Goal: Feedback & Contribution: Participate in discussion

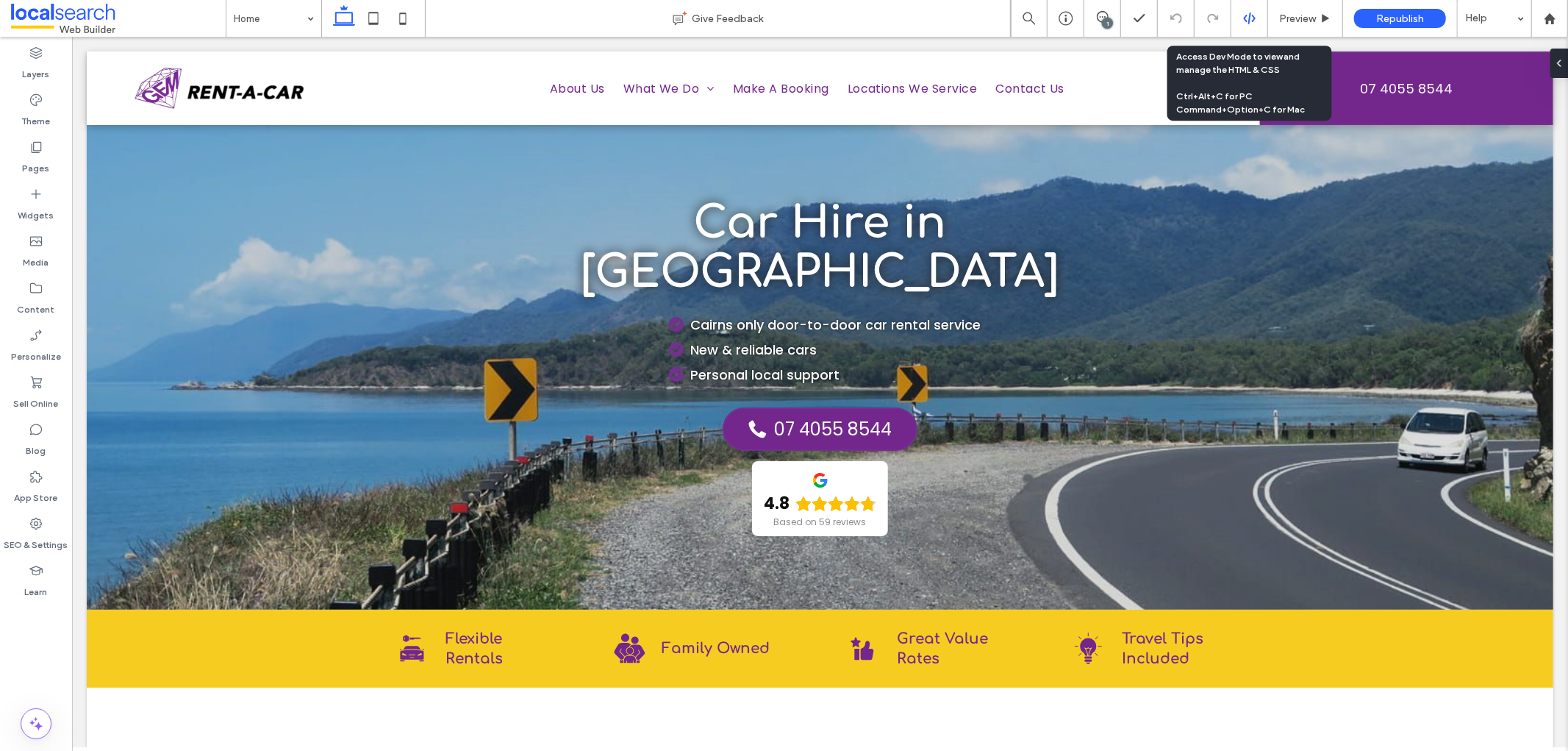
click at [1245, 16] on use at bounding box center [1249, 19] width 12 height 12
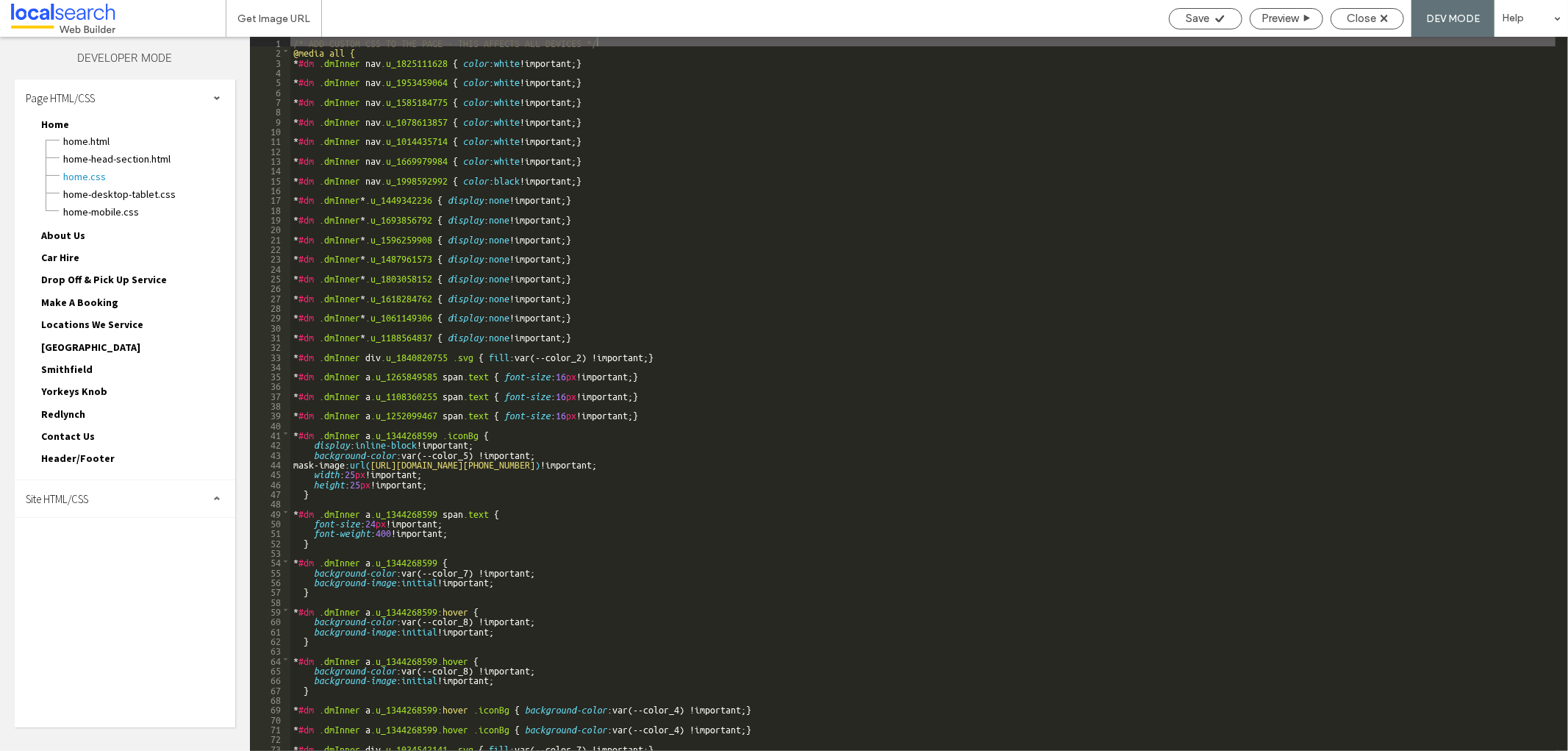
click at [106, 488] on div "Site HTML/CSS" at bounding box center [125, 498] width 221 height 37
click at [104, 555] on span "site.css" at bounding box center [152, 562] width 167 height 14
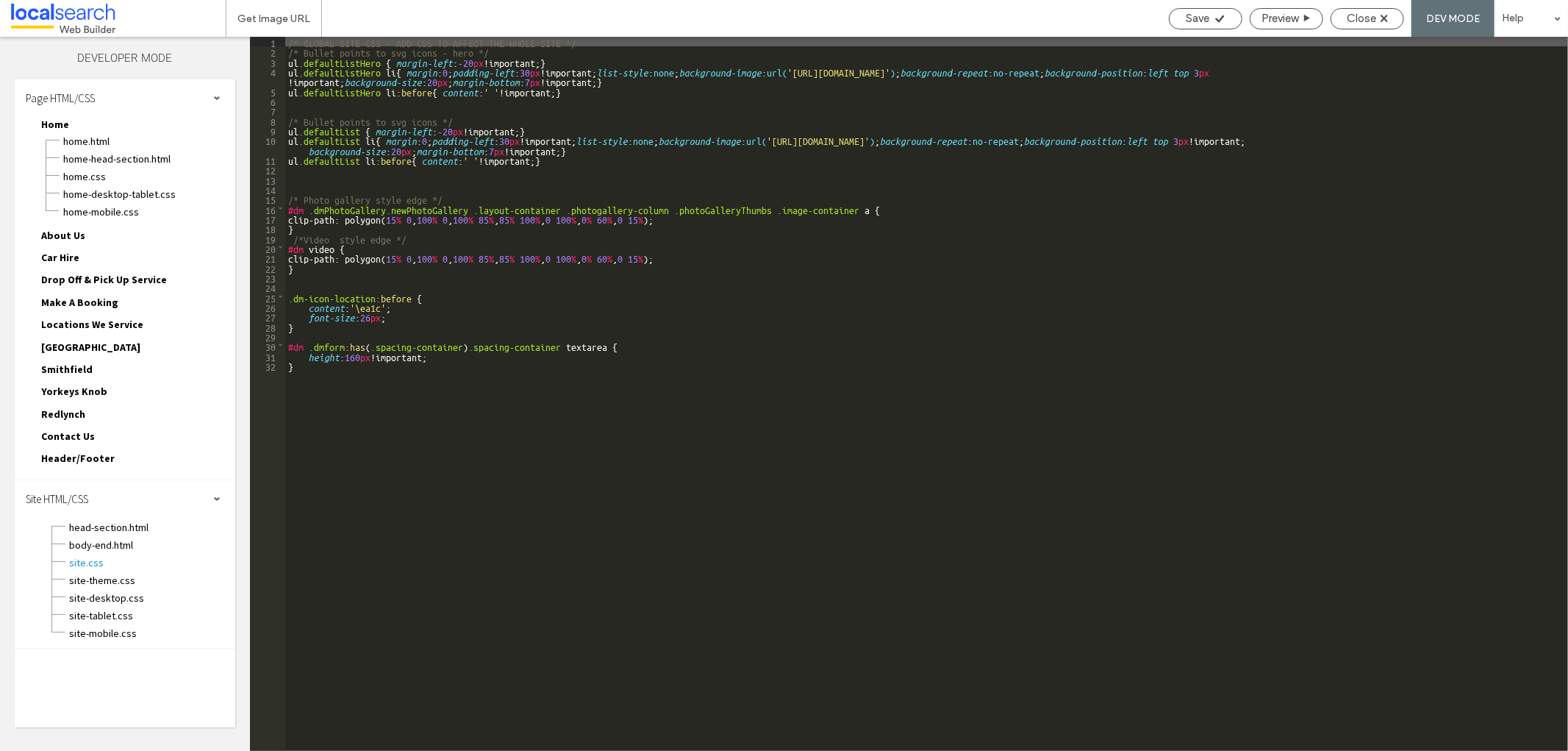
click at [73, 429] on span "Contact Us" at bounding box center [67, 436] width 54 height 14
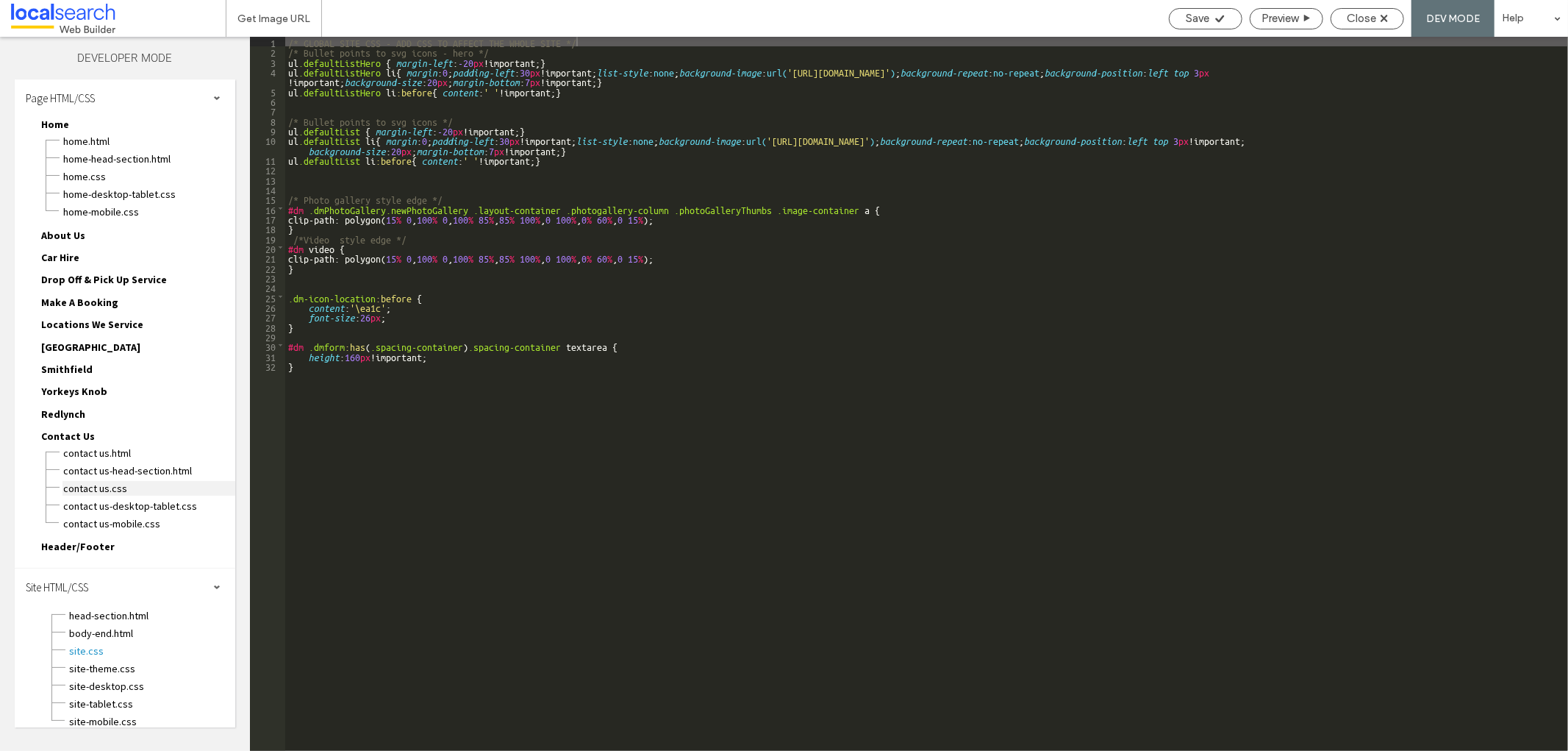
click at [98, 481] on span "Contact Us.css" at bounding box center [149, 487] width 173 height 14
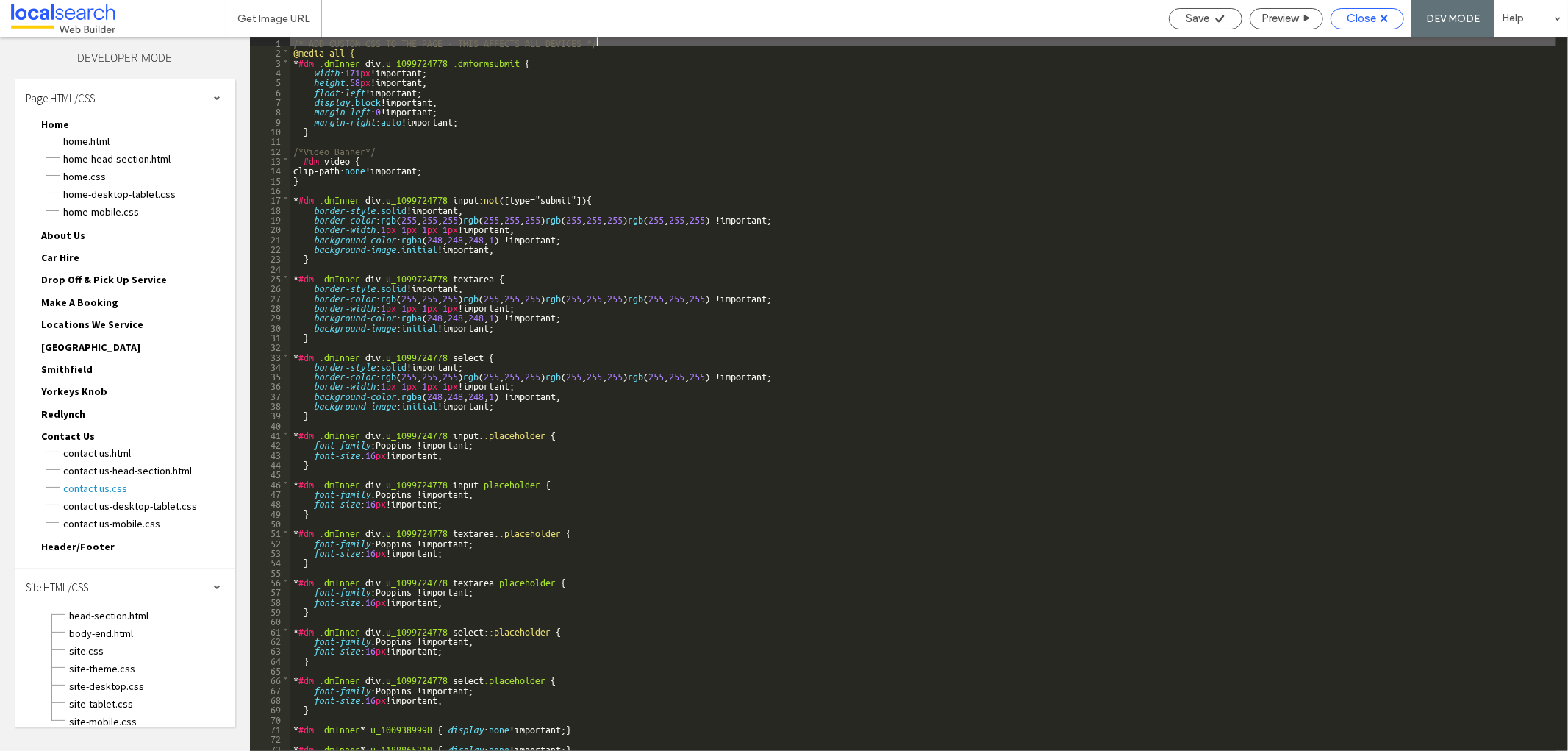
click at [1355, 22] on span "Close" at bounding box center [1361, 19] width 29 height 14
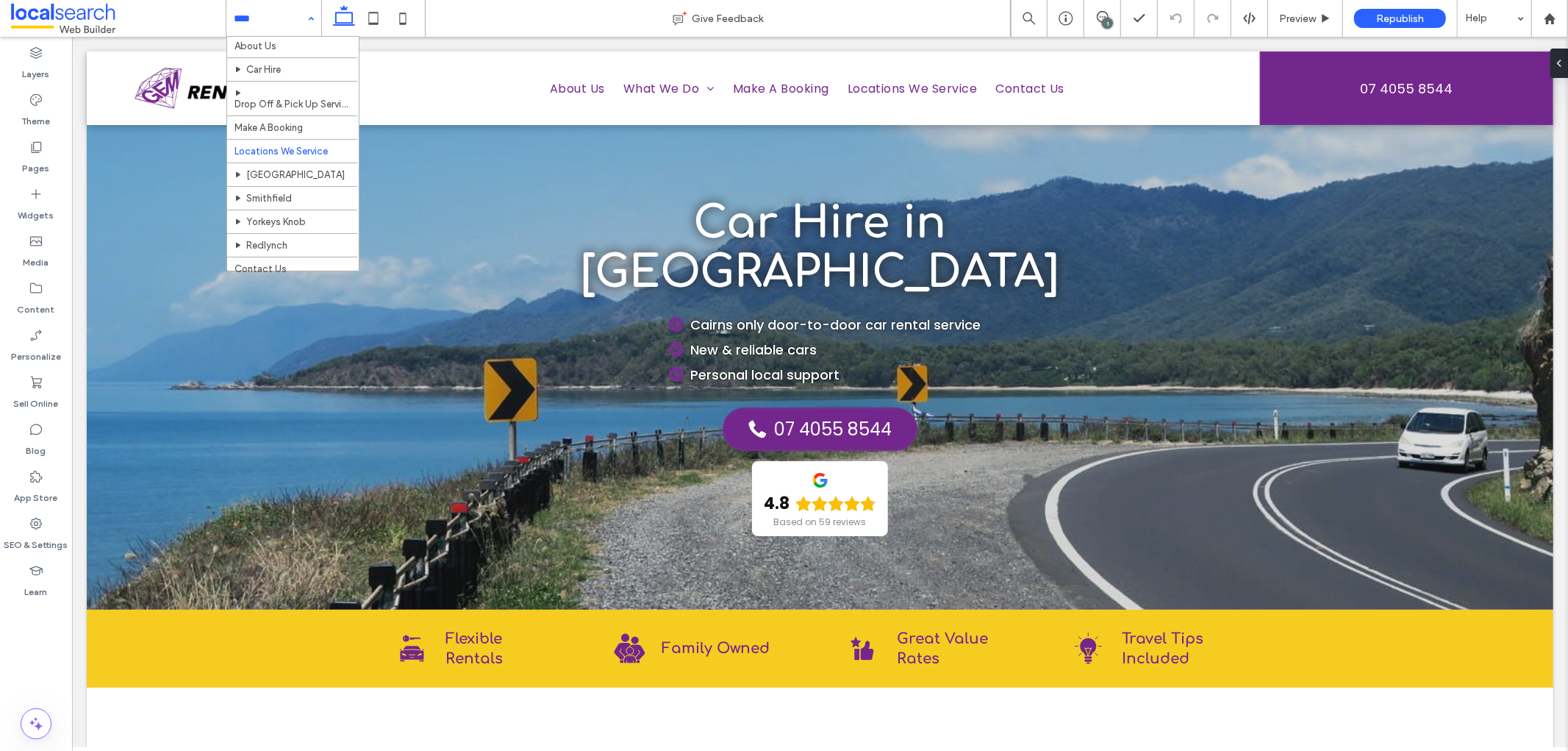
scroll to position [39, 0]
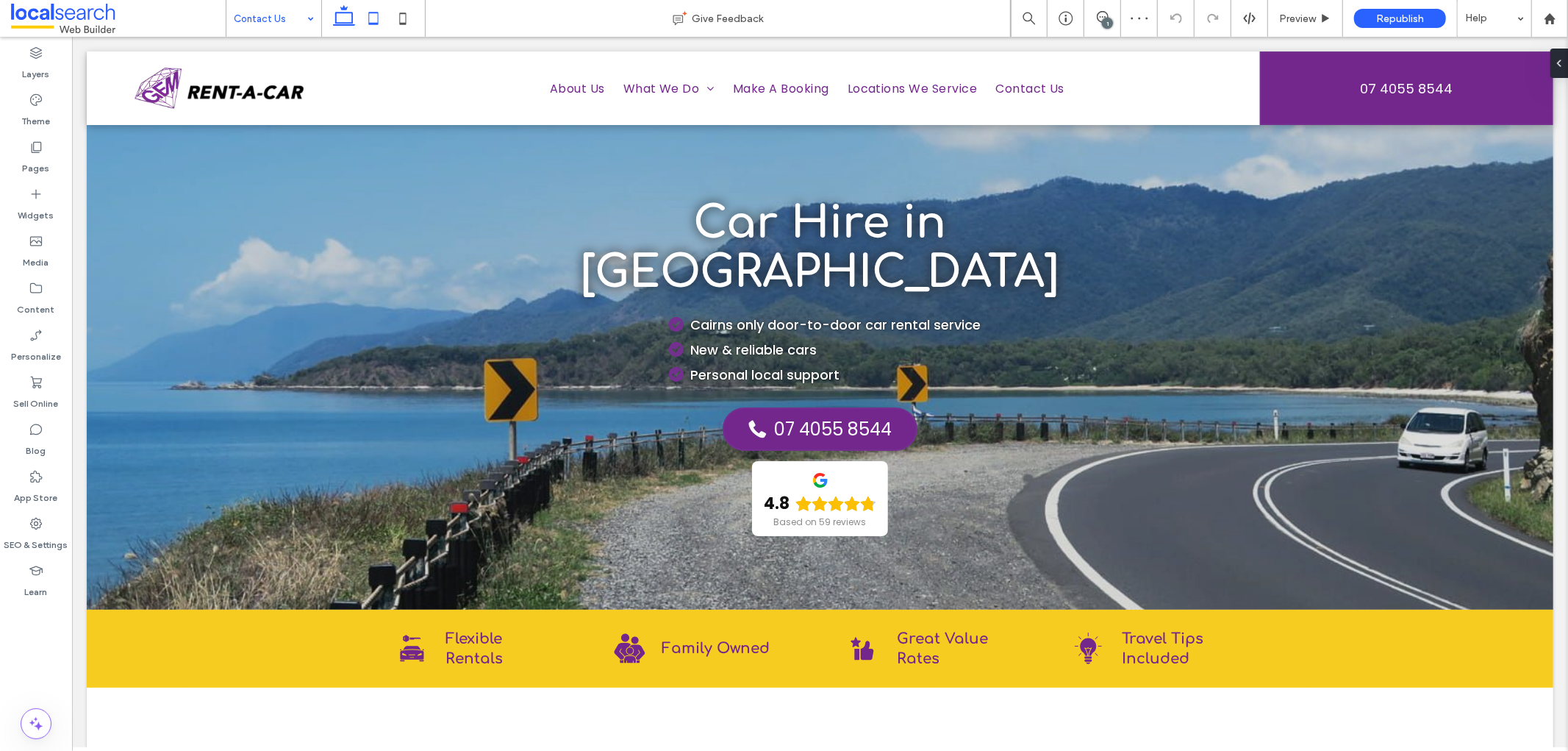
click at [366, 17] on icon at bounding box center [373, 18] width 29 height 29
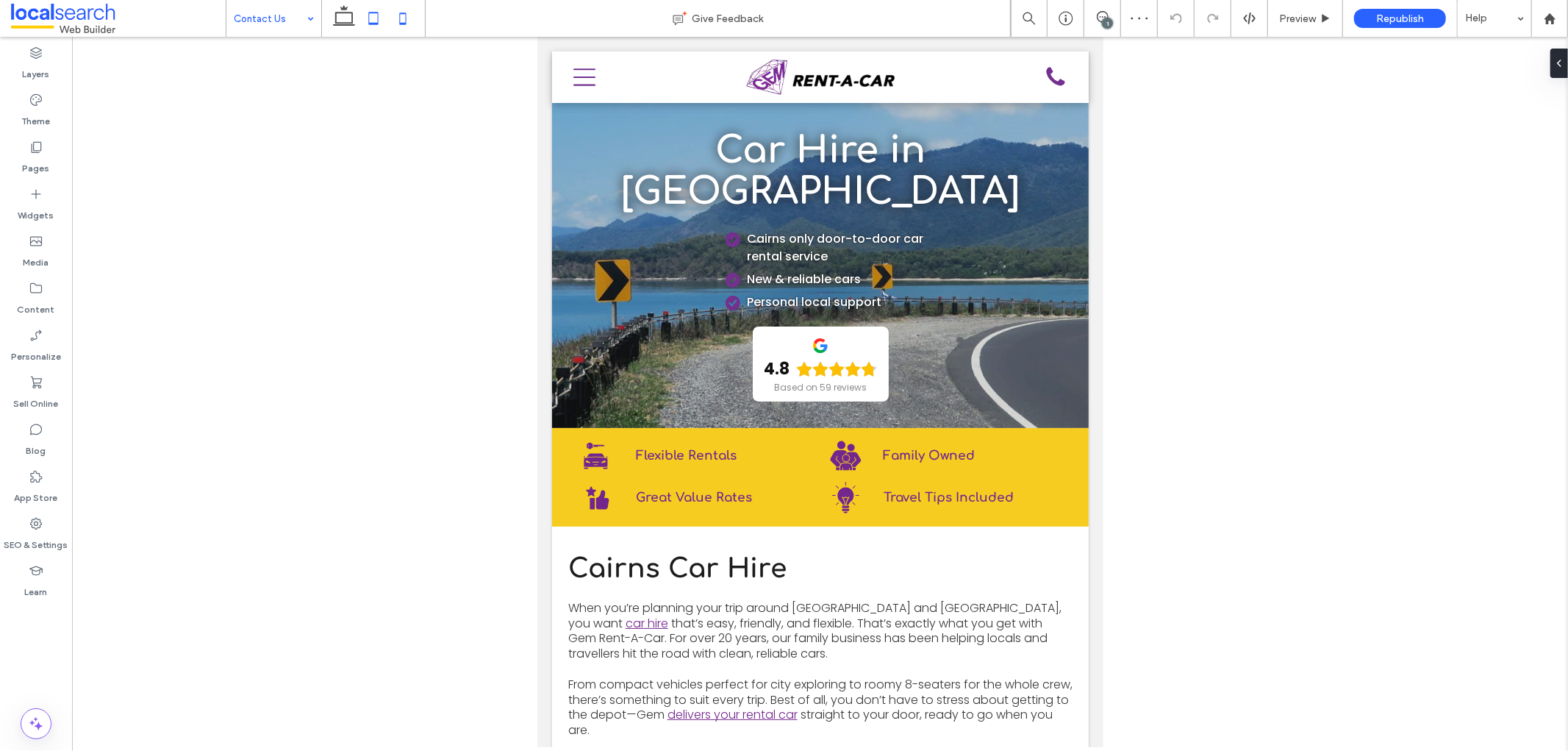
click at [412, 22] on icon at bounding box center [403, 18] width 29 height 29
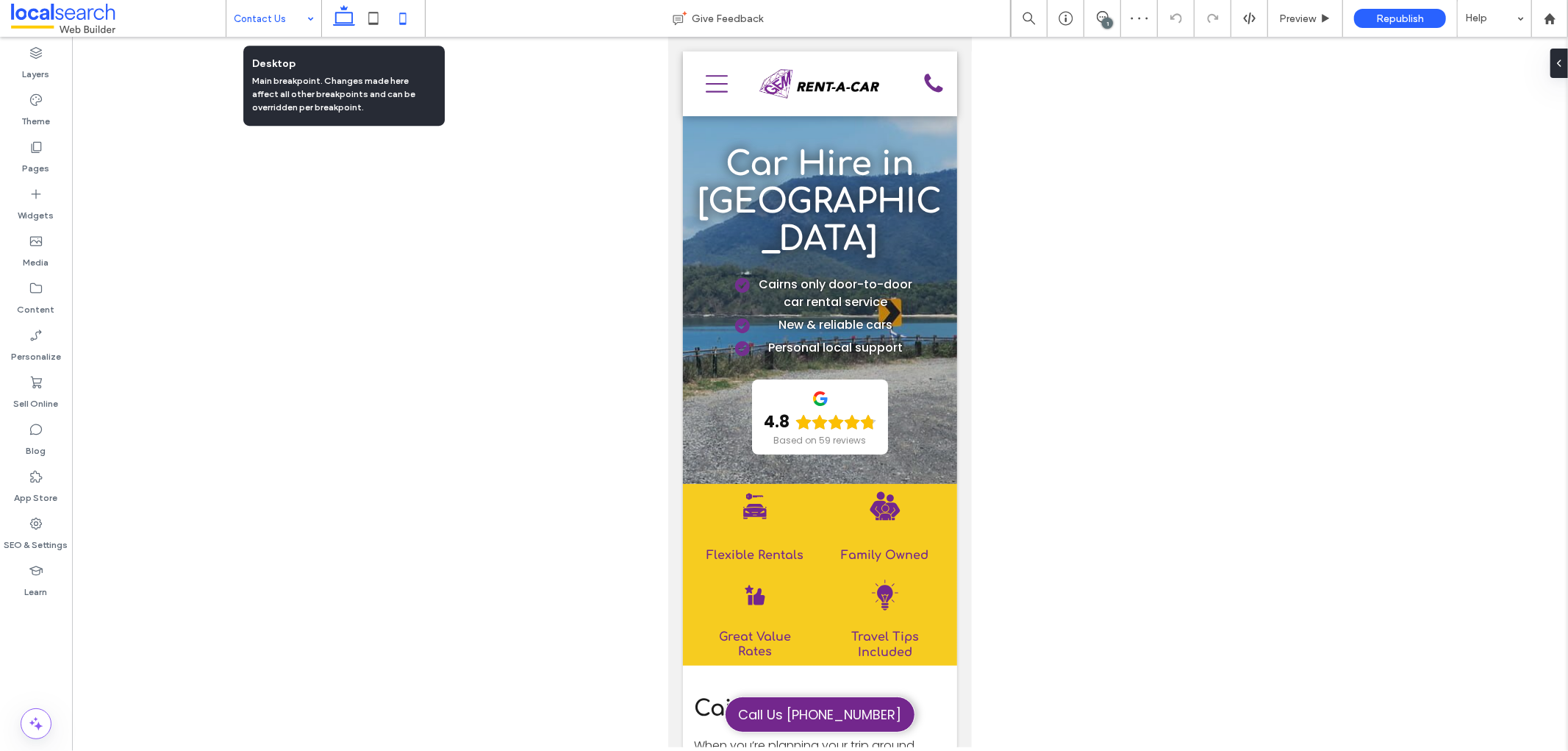
click at [351, 18] on use at bounding box center [344, 15] width 22 height 20
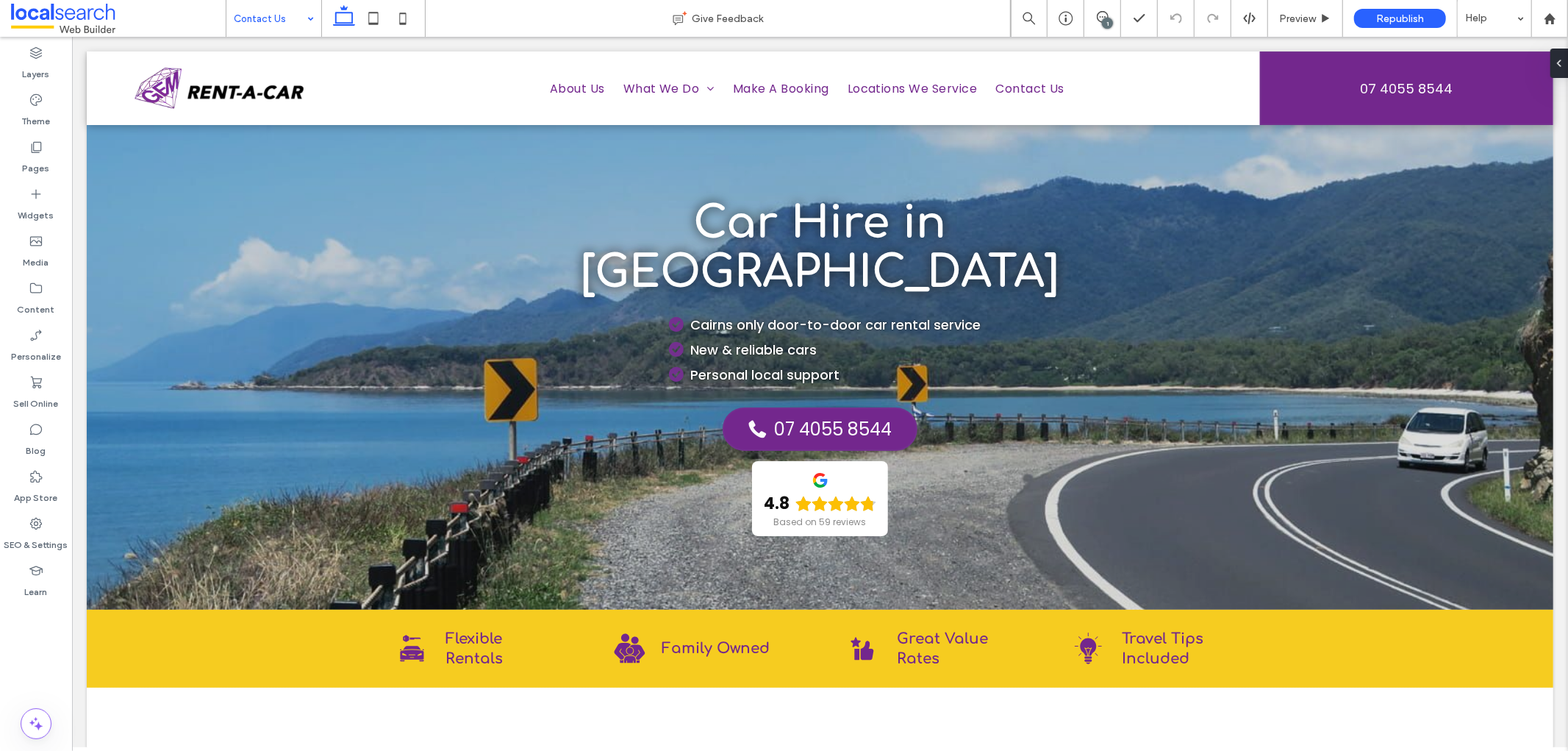
drag, startPoint x: 317, startPoint y: 8, endPoint x: 254, endPoint y: 27, distance: 65.8
click at [1292, 17] on span "Preview" at bounding box center [1297, 19] width 37 height 13
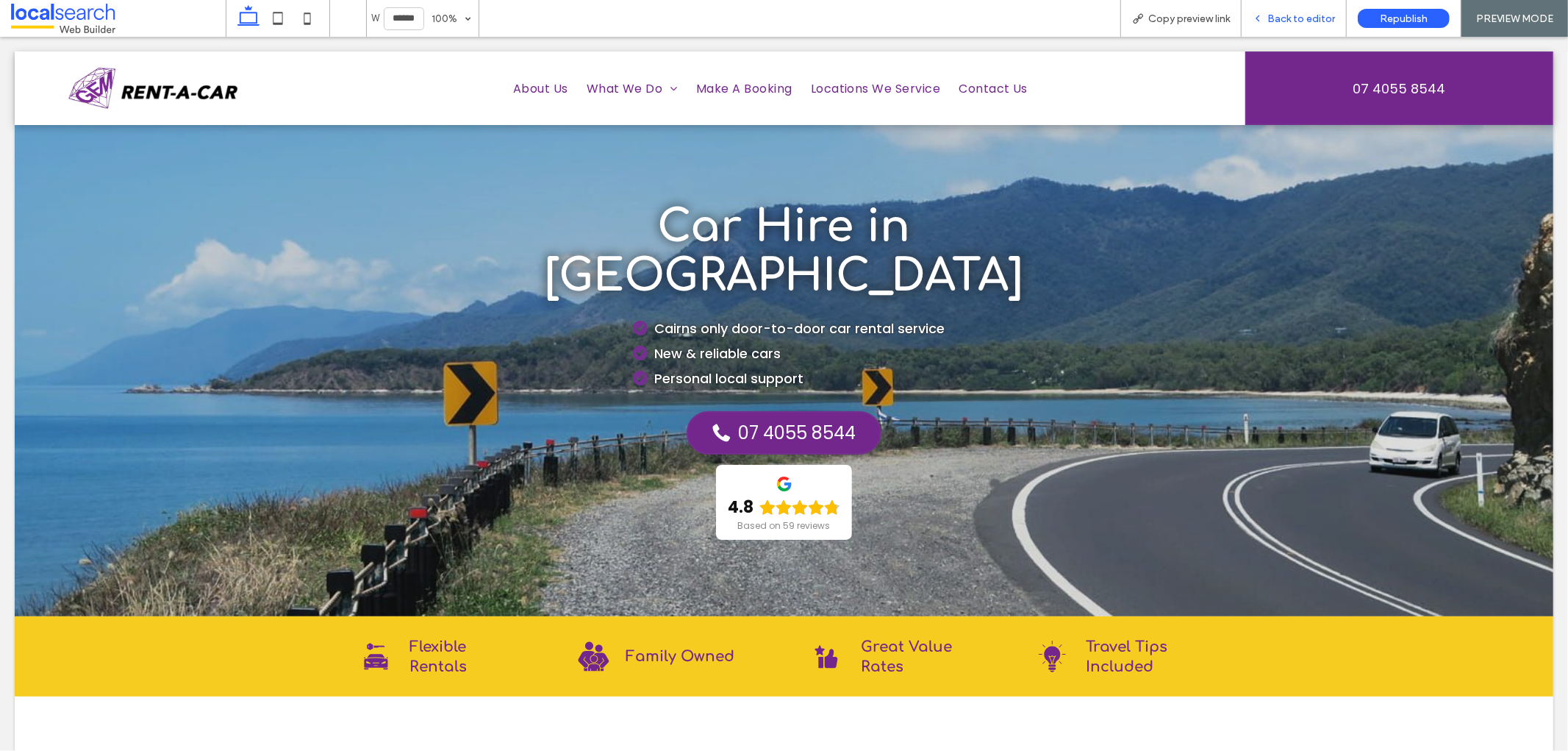
click at [1287, 18] on span "Back to editor" at bounding box center [1301, 19] width 68 height 13
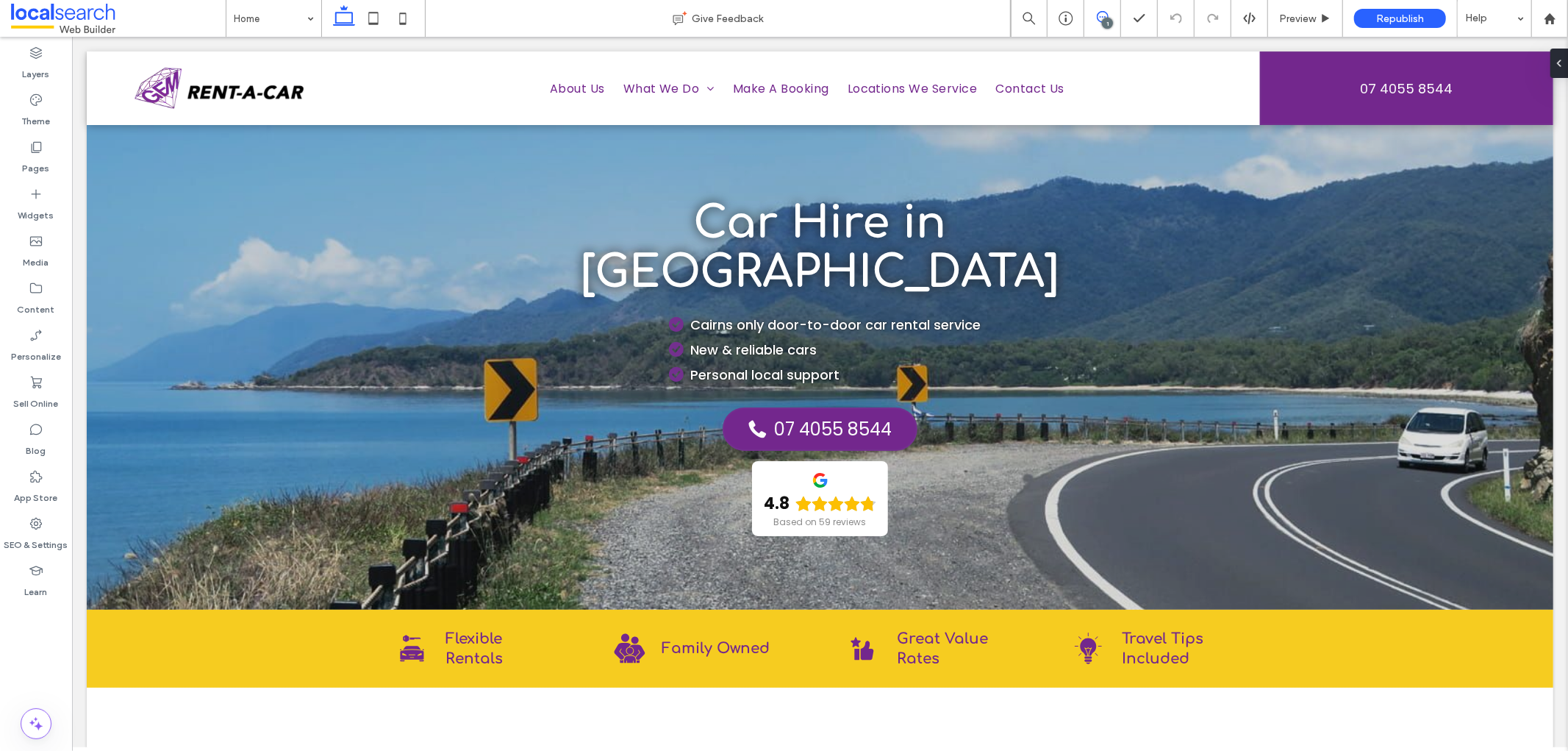
click at [1107, 15] on icon at bounding box center [1103, 17] width 12 height 12
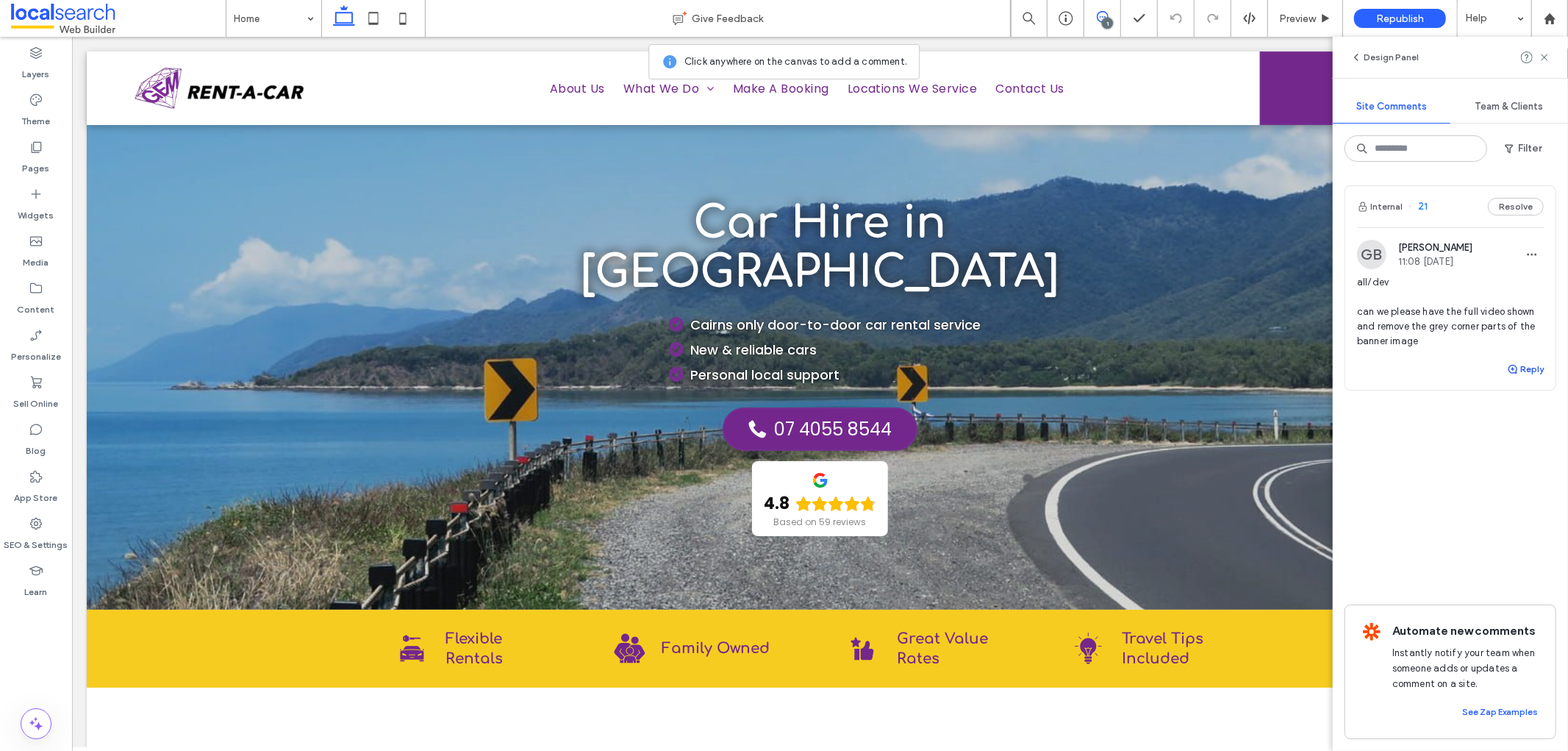
click at [1531, 366] on button "Reply" at bounding box center [1525, 369] width 37 height 17
click at [1441, 382] on textarea at bounding box center [1449, 397] width 187 height 73
type textarea "**********"
click at [1505, 458] on button "Submit" at bounding box center [1517, 460] width 53 height 17
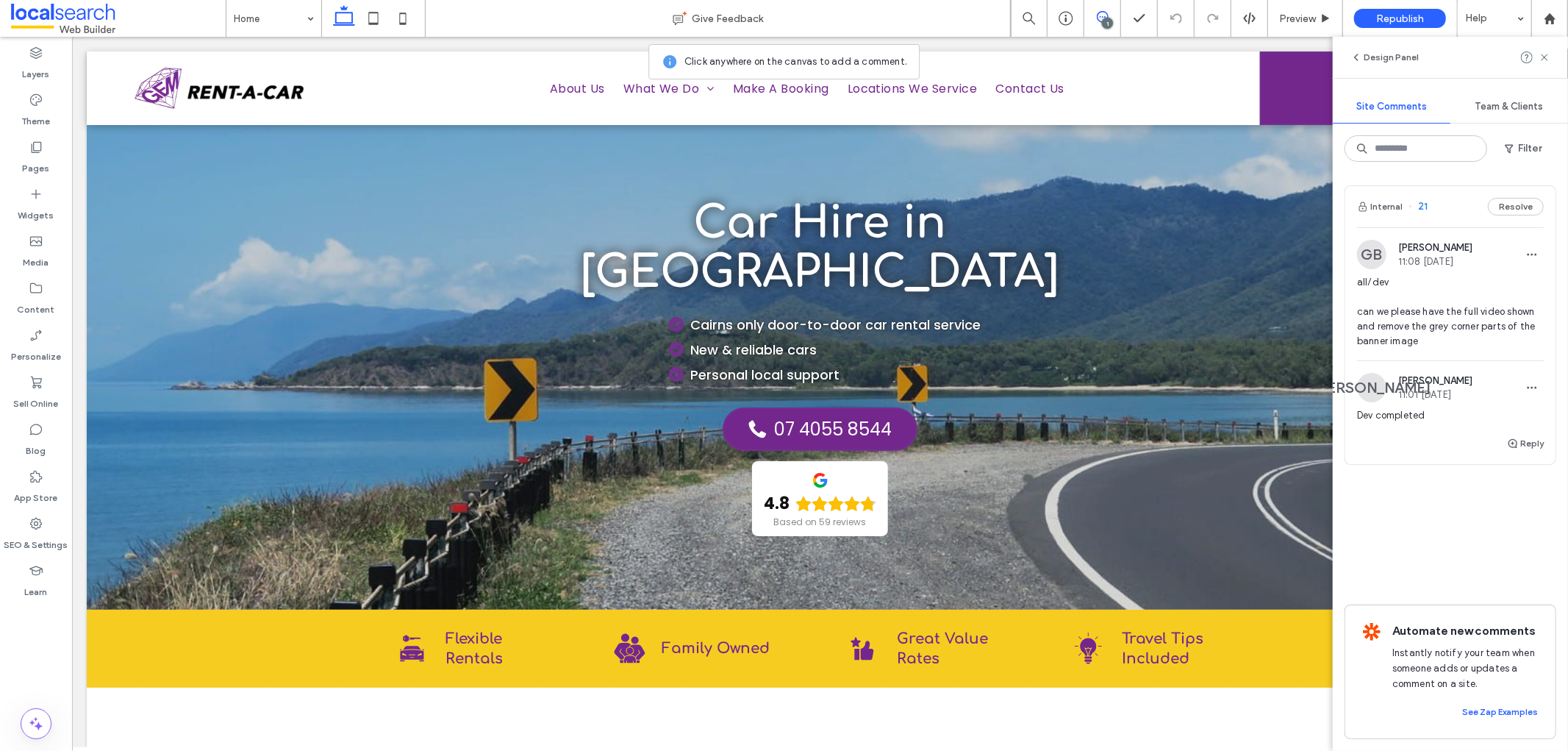
click at [1468, 471] on div "Internal 21 Resolve GB [PERSON_NAME] 11:08 [DATE] all/dev can we please have th…" at bounding box center [1450, 361] width 211 height 353
drag, startPoint x: 1542, startPoint y: 59, endPoint x: 1522, endPoint y: 61, distance: 20.1
click at [1542, 59] on icon at bounding box center [1545, 57] width 12 height 12
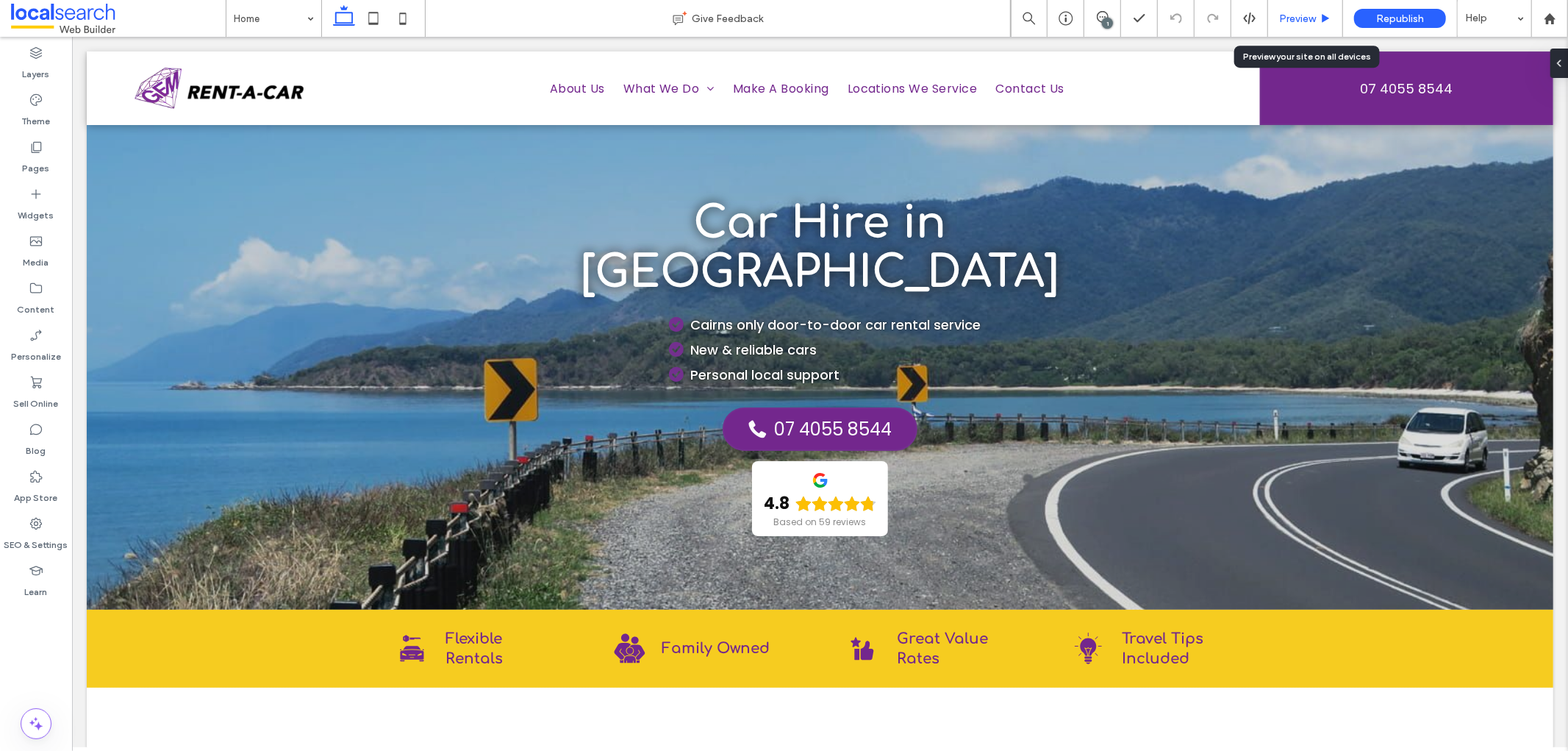
click at [1322, 10] on div "Preview" at bounding box center [1305, 18] width 75 height 37
click at [1308, 17] on span "Preview" at bounding box center [1297, 19] width 37 height 13
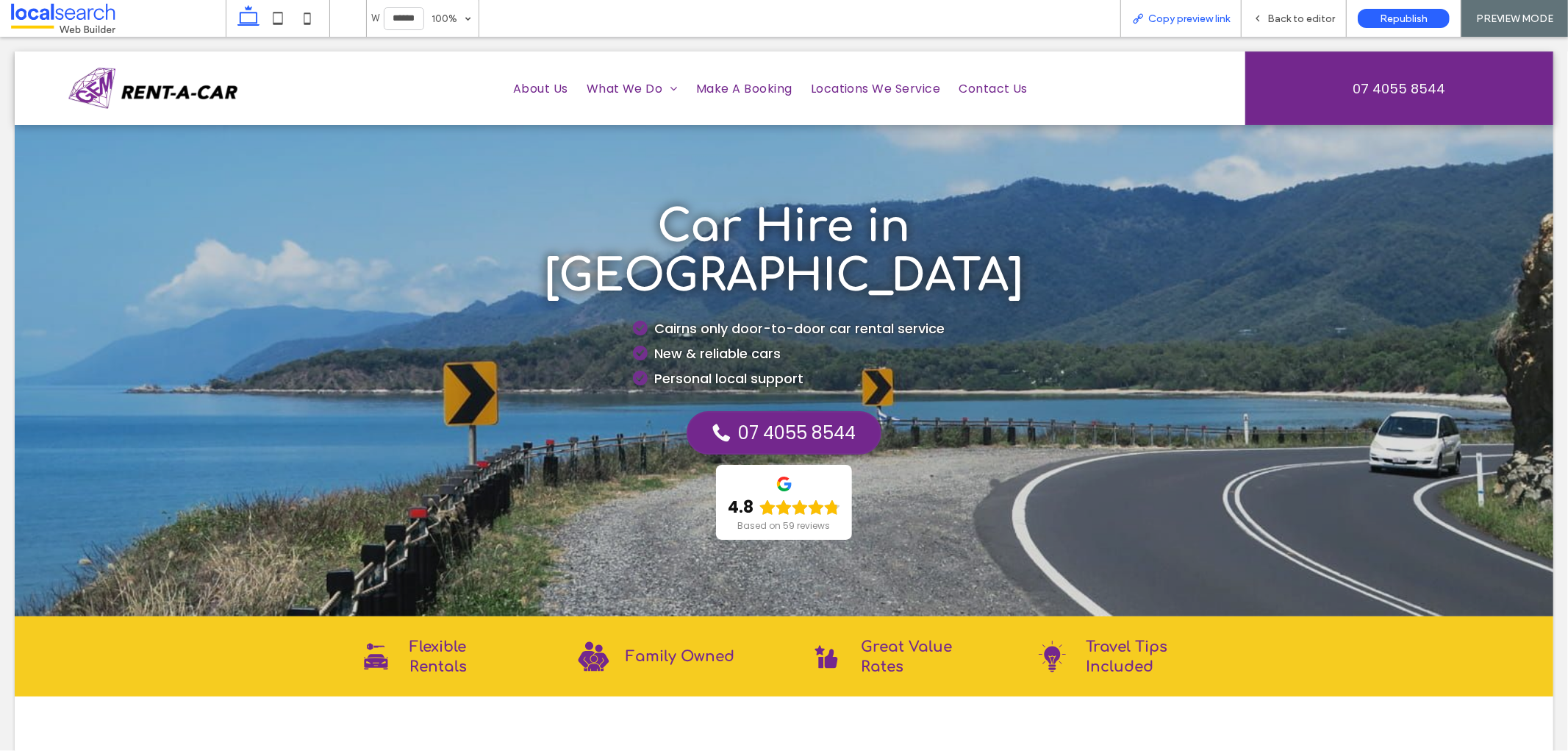
click at [1184, 16] on span "Copy preview link" at bounding box center [1189, 19] width 82 height 13
